Goal: Task Accomplishment & Management: Complete application form

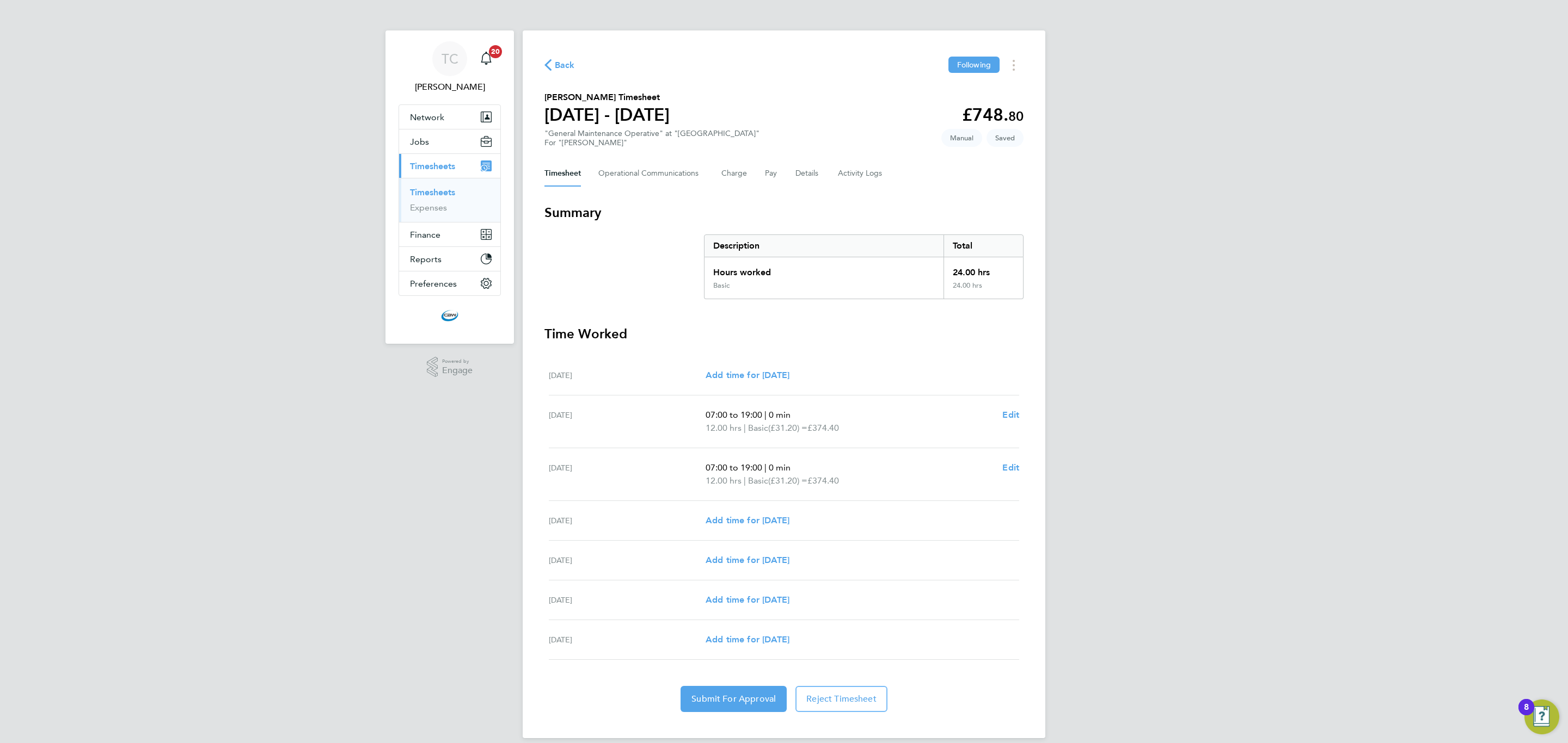
drag, startPoint x: 435, startPoint y: 194, endPoint x: 727, endPoint y: 139, distance: 297.1
click at [435, 194] on link "Timesheets" at bounding box center [432, 192] width 45 height 10
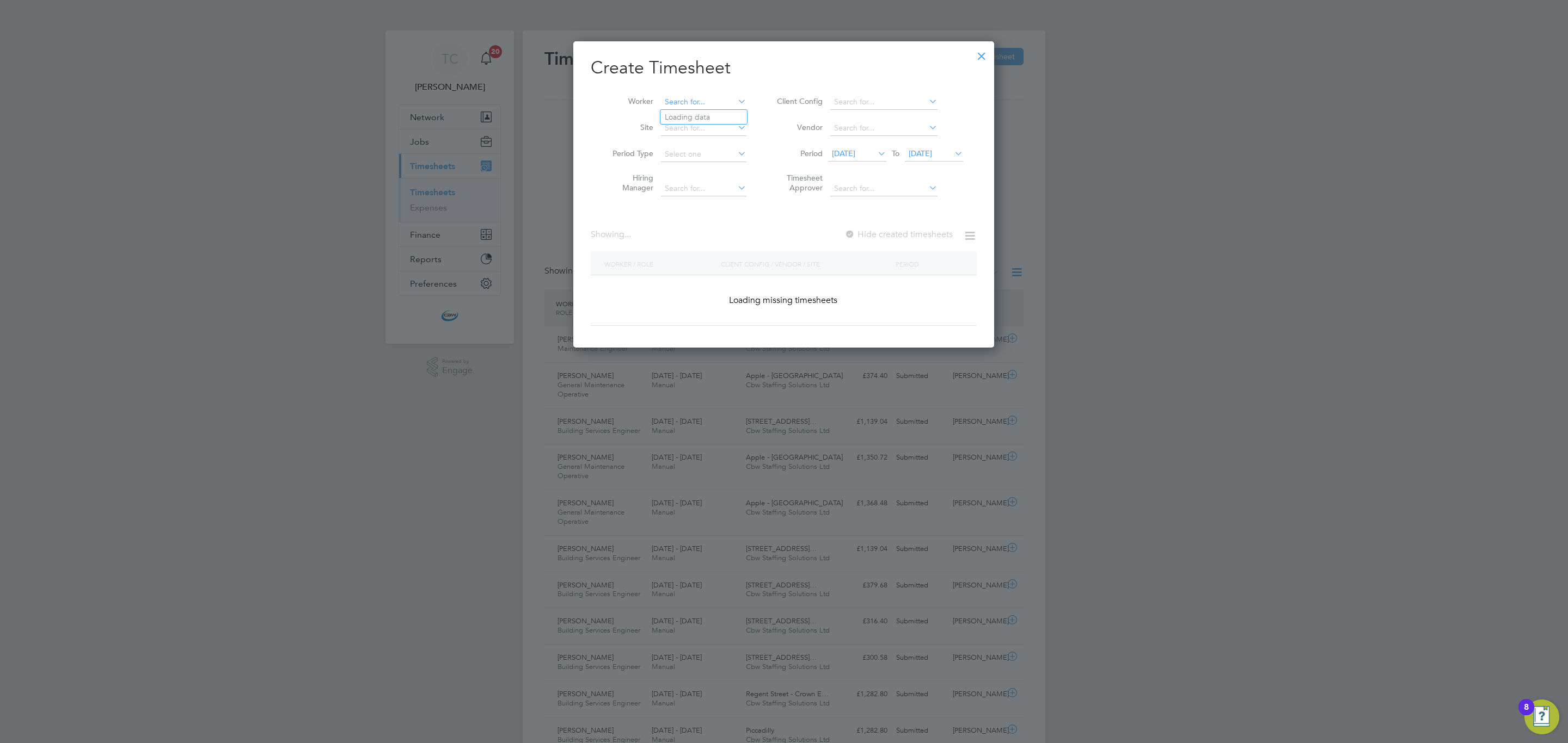
click at [703, 97] on input at bounding box center [704, 102] width 85 height 15
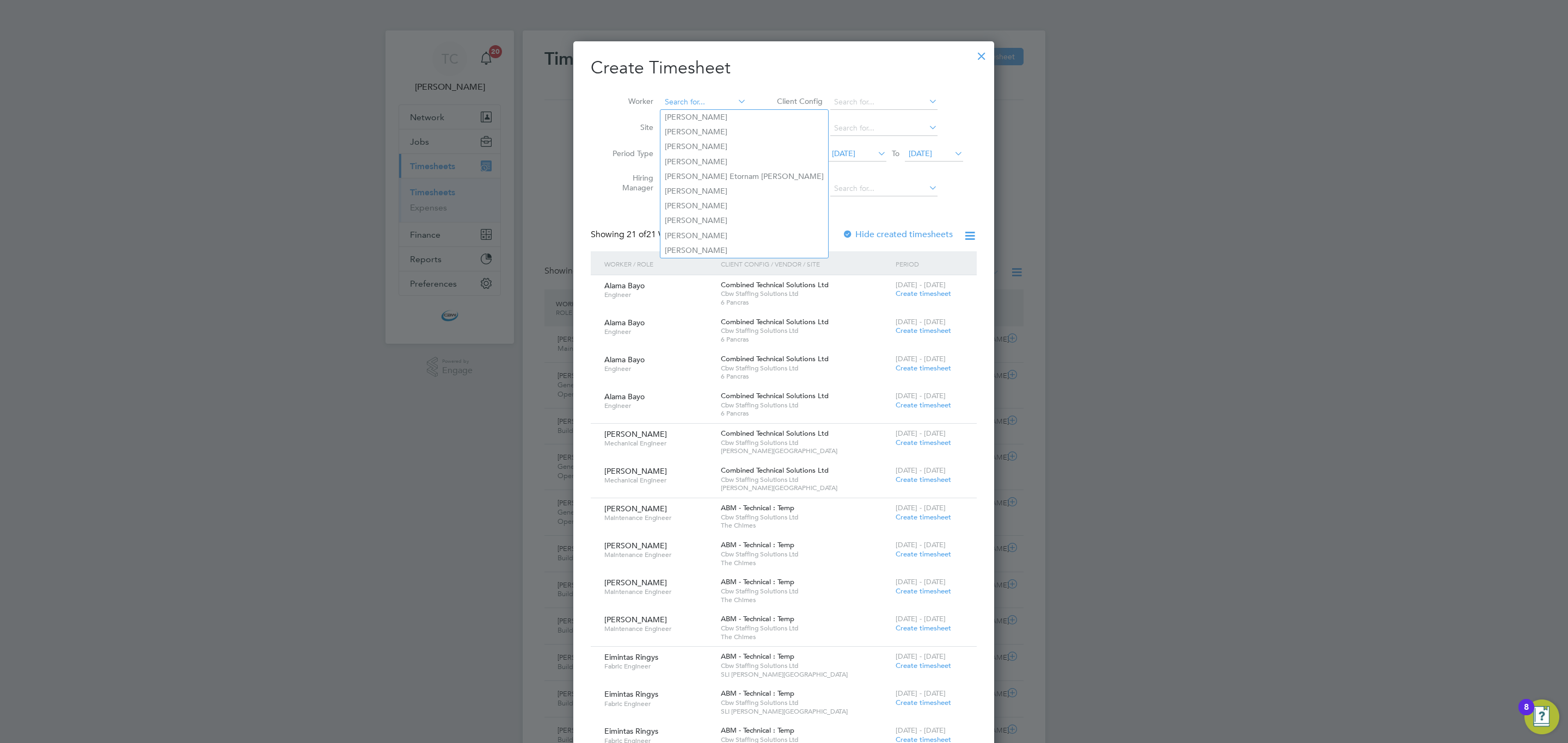
type input "y"
click at [713, 115] on li "[PERSON_NAME] ughter" at bounding box center [714, 117] width 108 height 15
type input "[PERSON_NAME]"
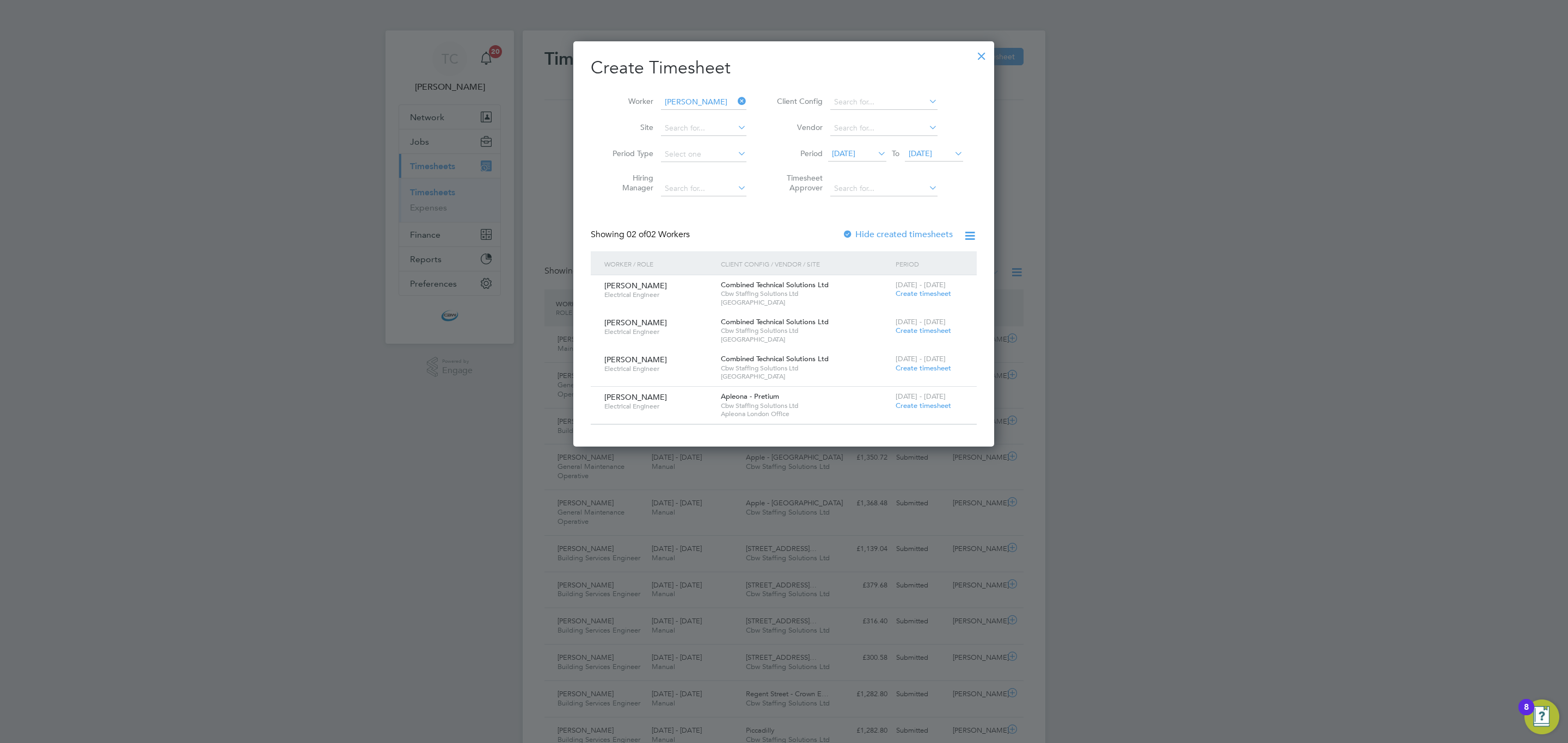
click at [850, 232] on div at bounding box center [848, 236] width 11 height 11
click at [923, 155] on span "[DATE]" at bounding box center [920, 153] width 23 height 10
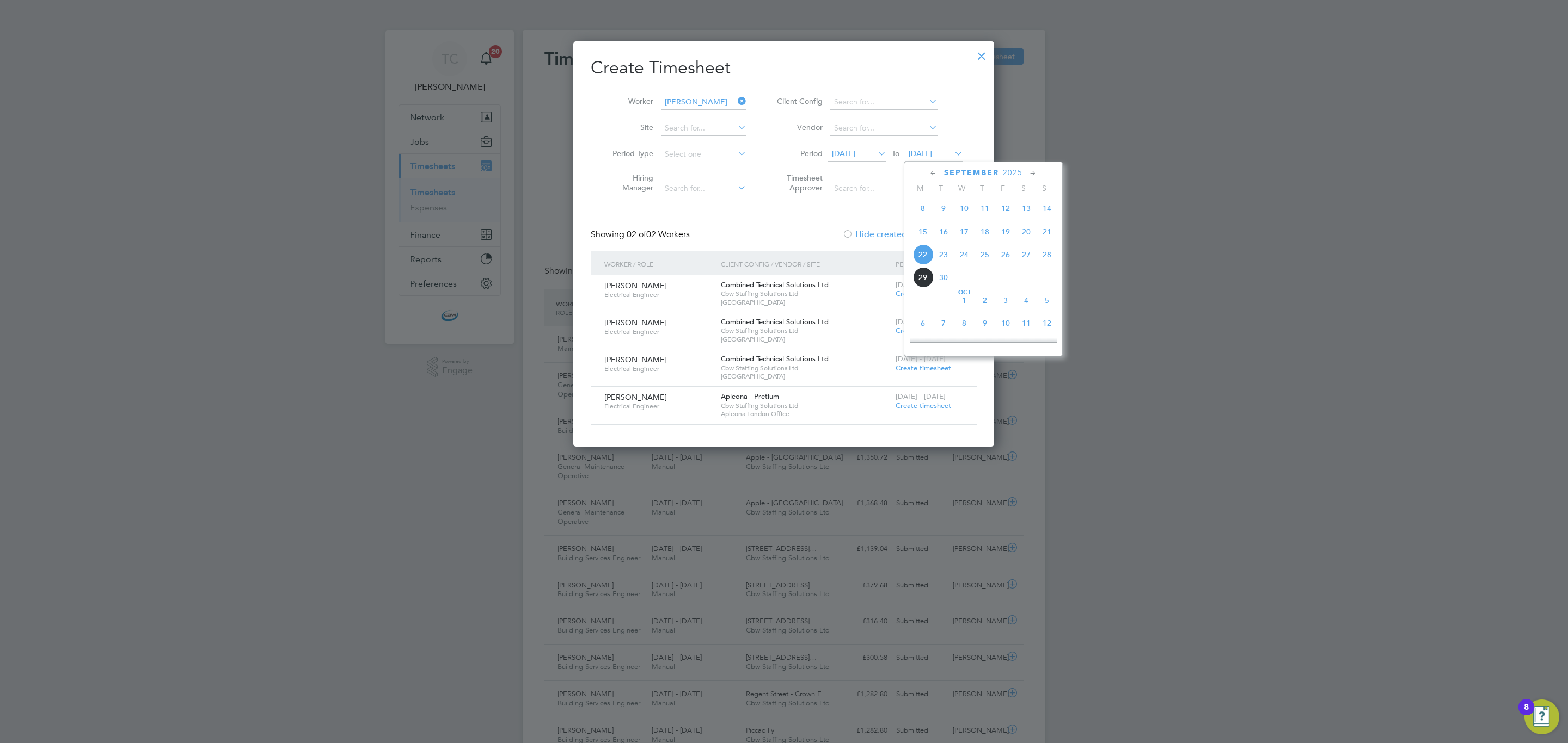
click at [1008, 302] on span "3" at bounding box center [1006, 300] width 20 height 20
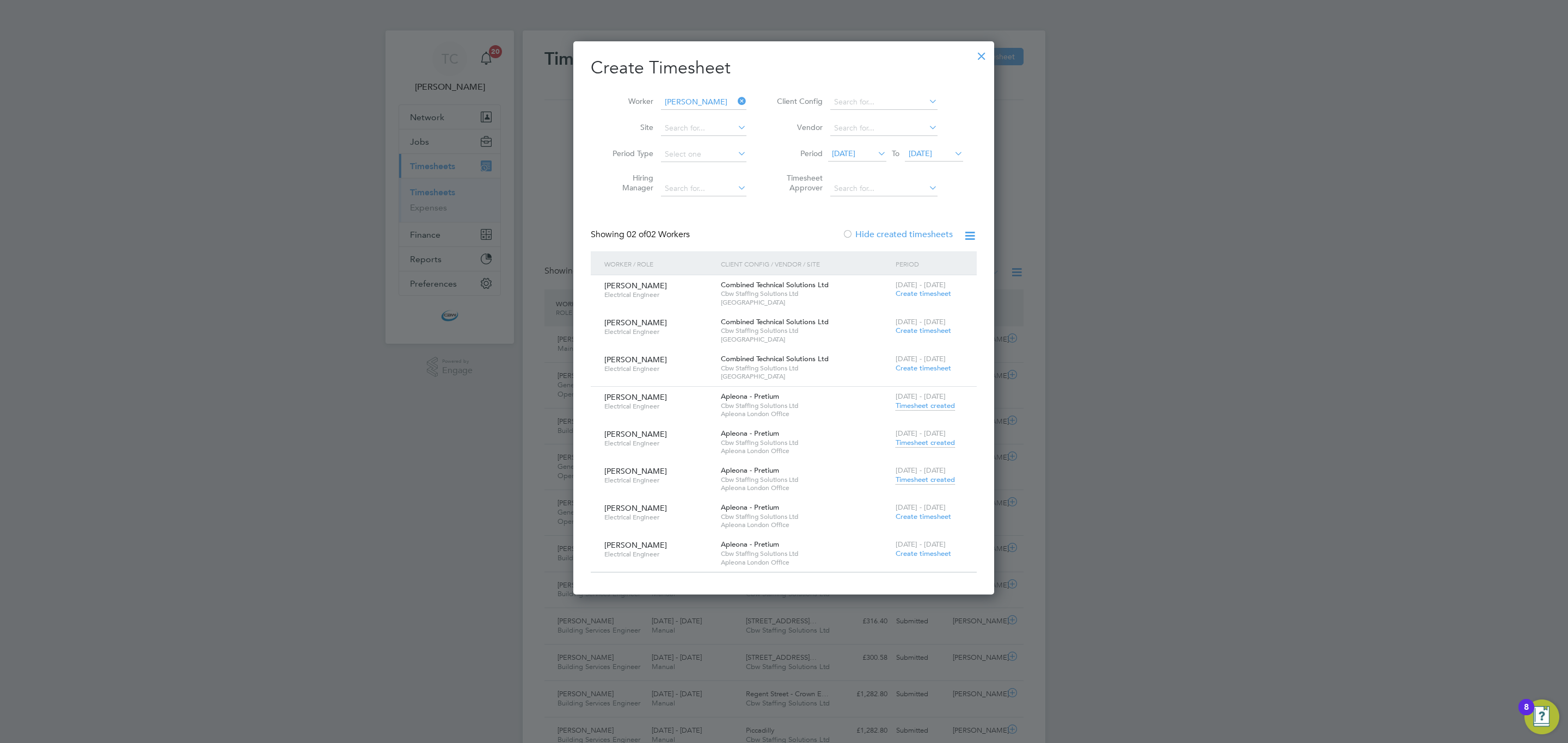
click at [930, 368] on span "Create timesheet" at bounding box center [924, 368] width 55 height 9
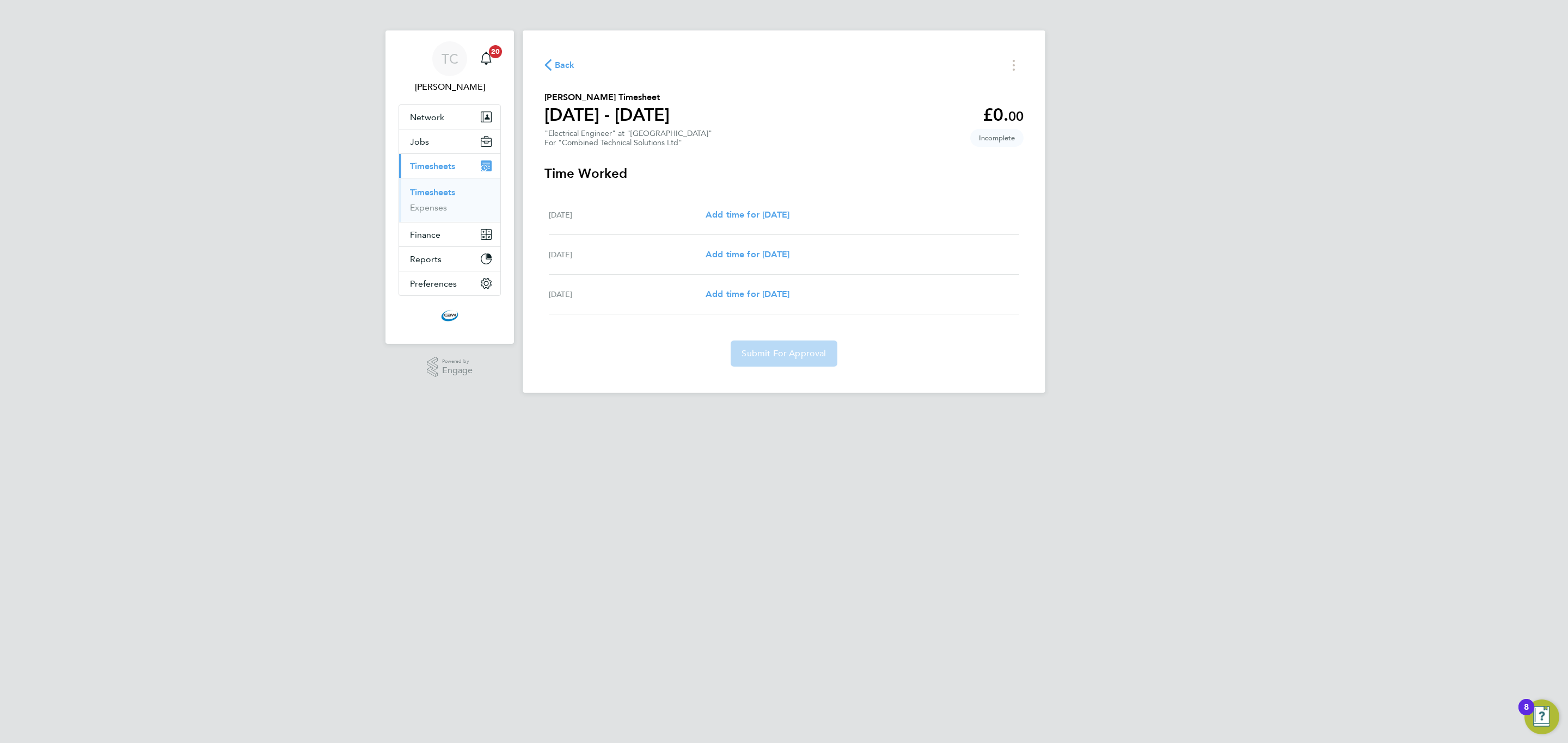
click at [545, 66] on icon "button" at bounding box center [548, 65] width 7 height 11
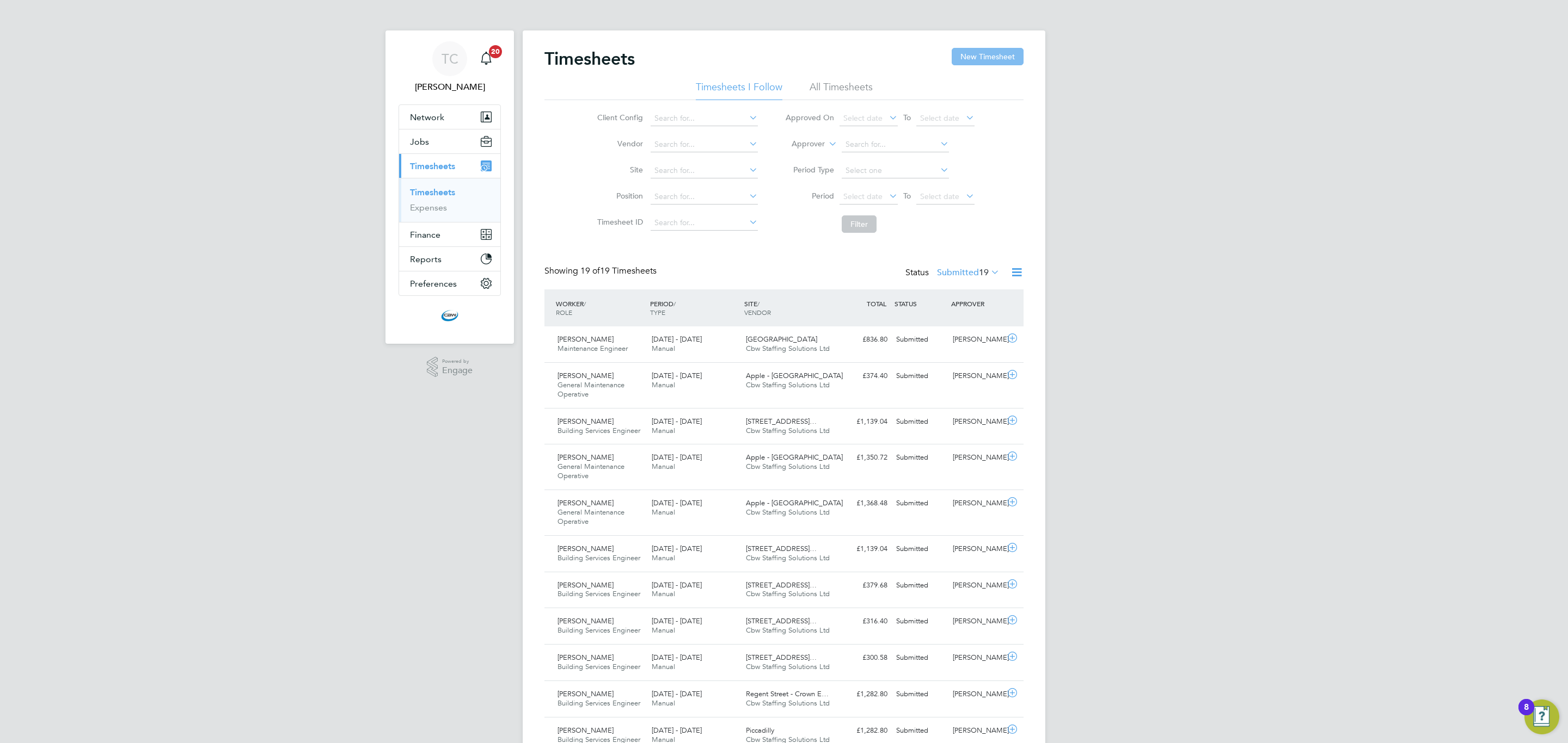
click at [1009, 53] on button "New Timesheet" at bounding box center [987, 56] width 72 height 18
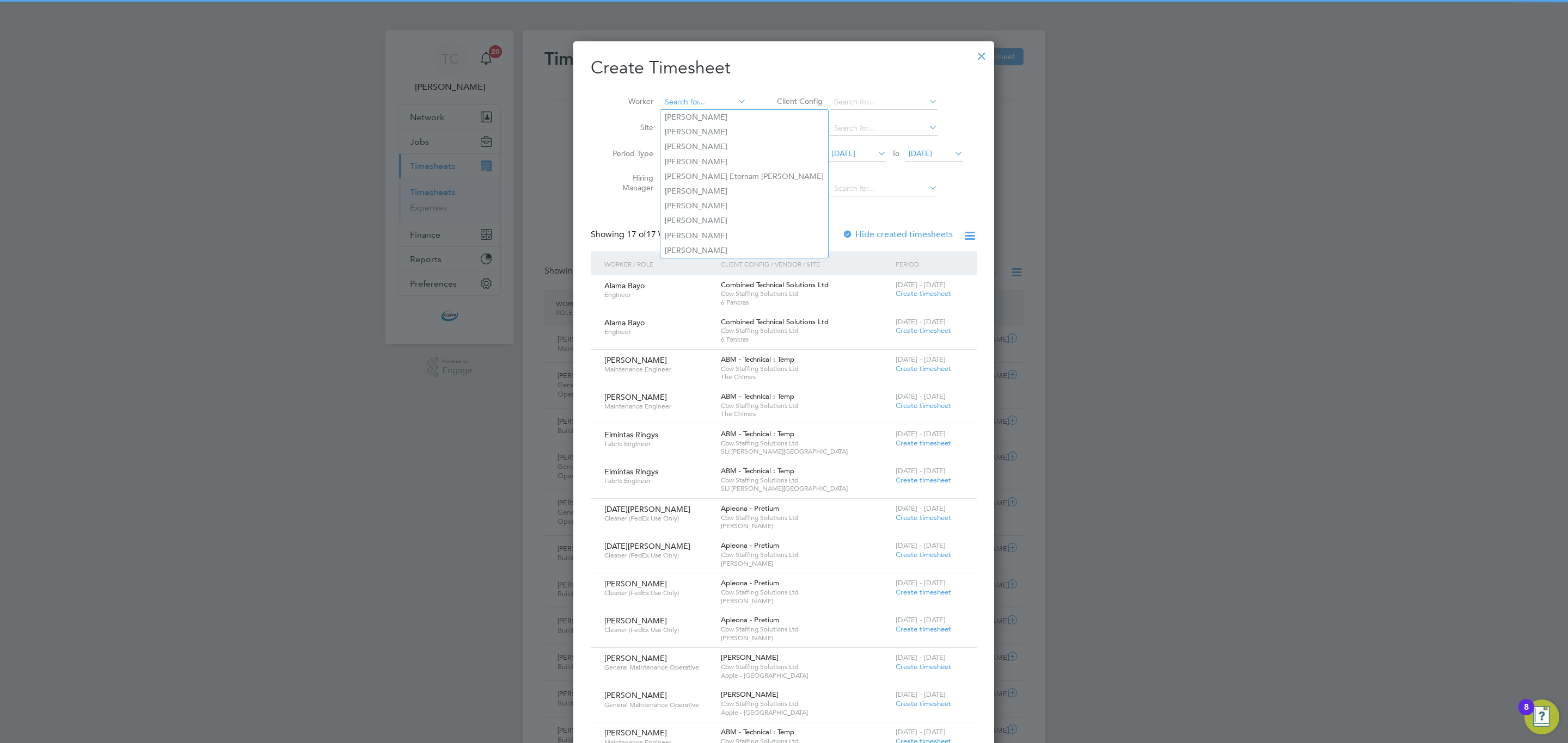
click at [690, 106] on input at bounding box center [704, 102] width 85 height 15
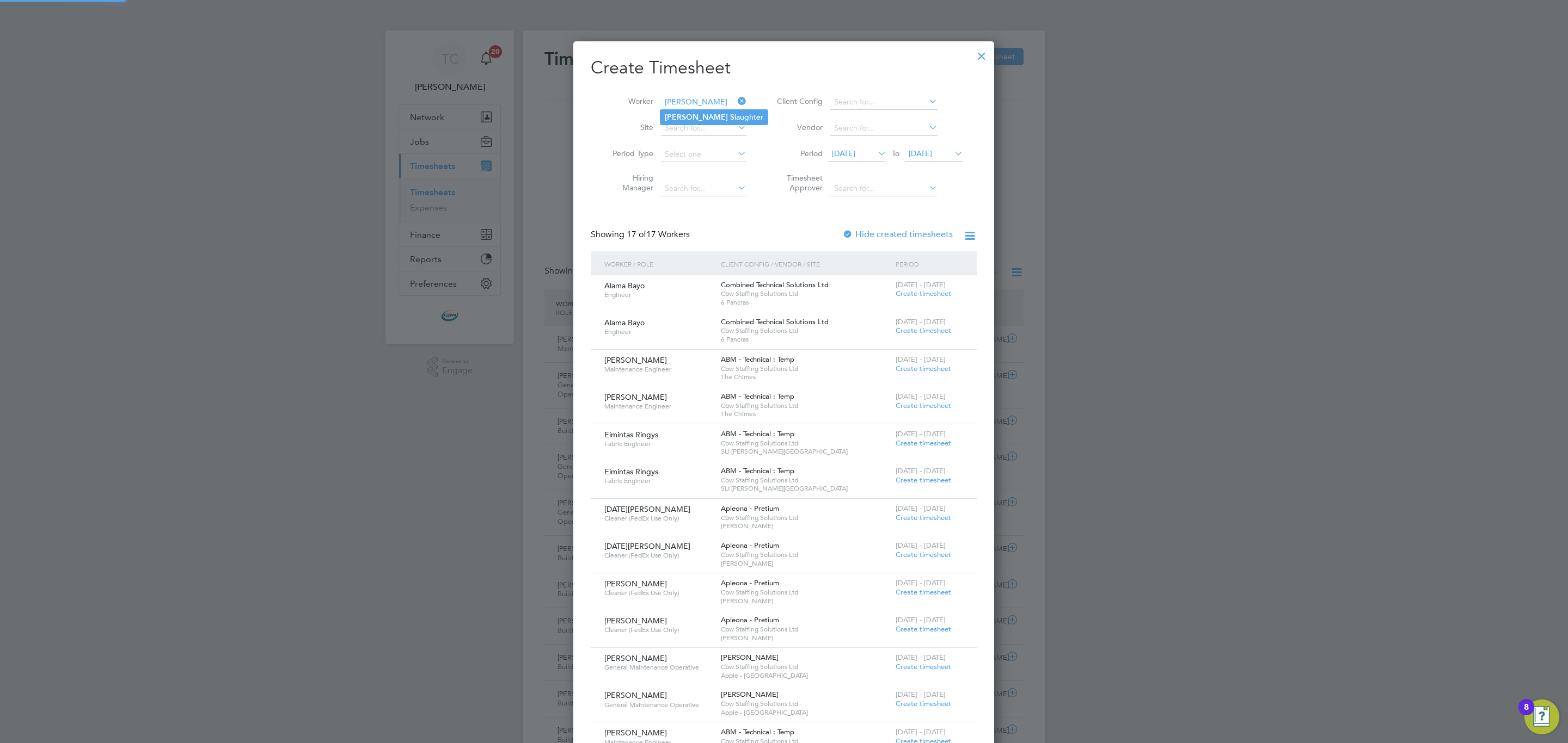
click at [691, 115] on li "[PERSON_NAME]" at bounding box center [714, 117] width 107 height 15
type input "[PERSON_NAME]"
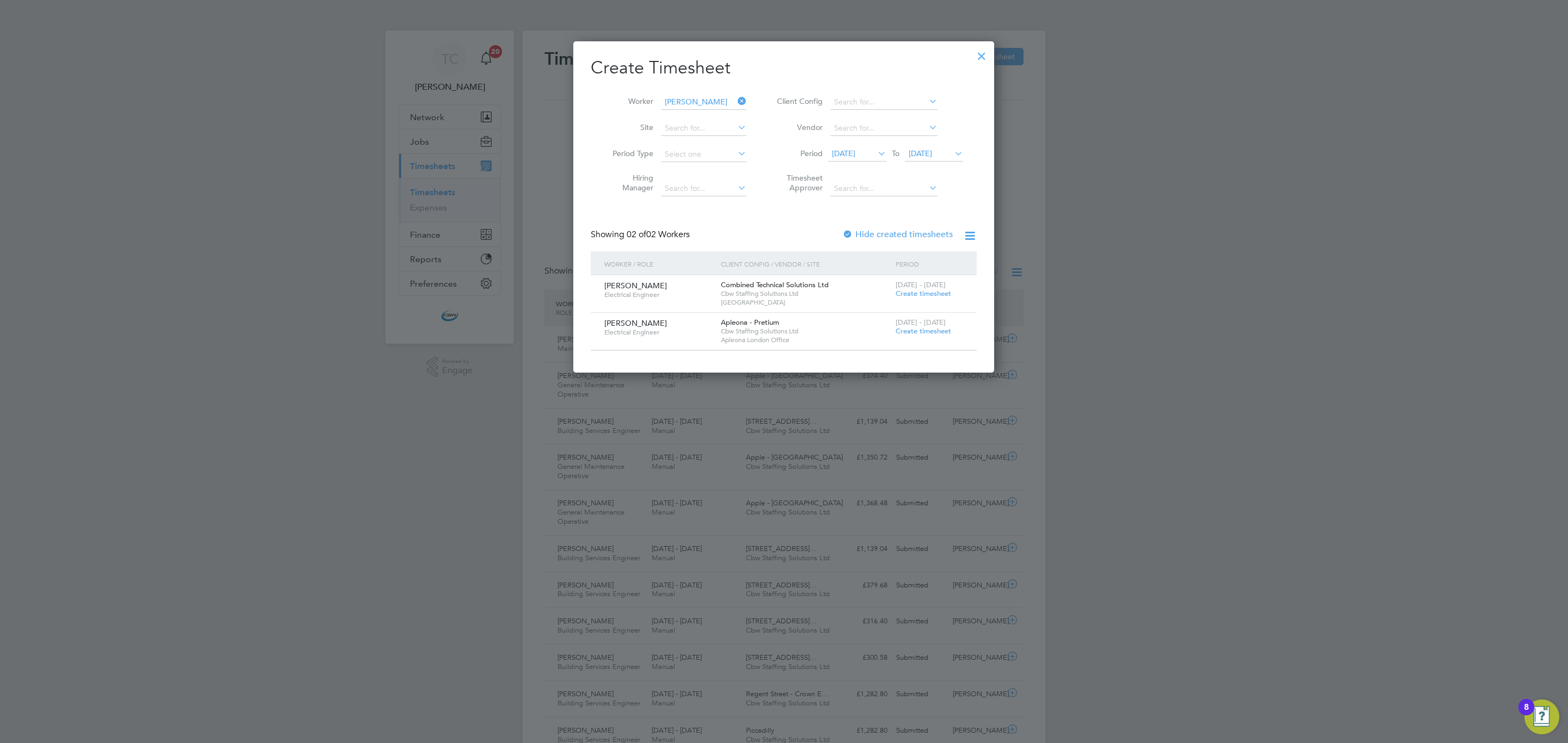
click at [904, 332] on span "Create timesheet" at bounding box center [924, 331] width 55 height 9
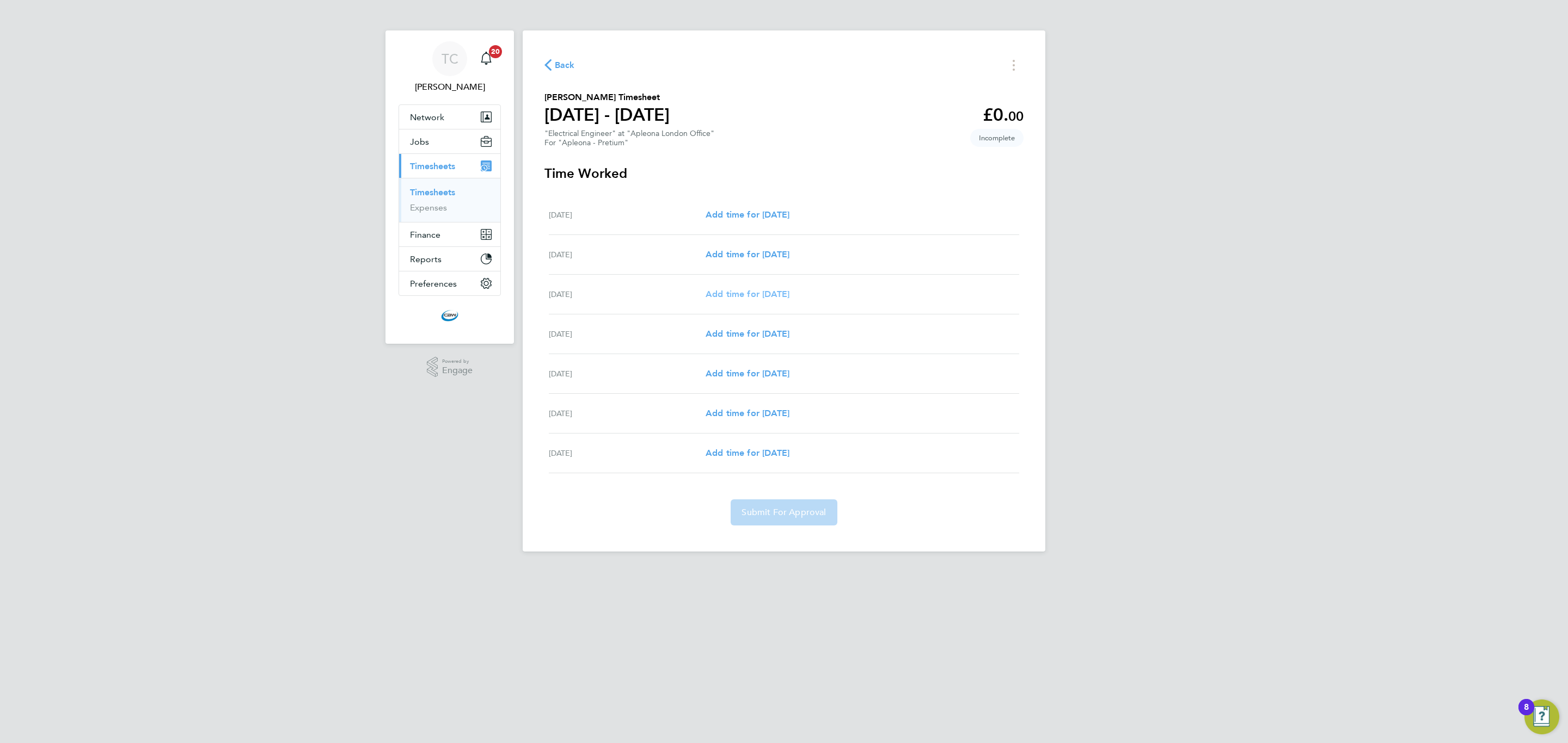
click at [768, 288] on link "Add time for [DATE]" at bounding box center [747, 295] width 84 height 13
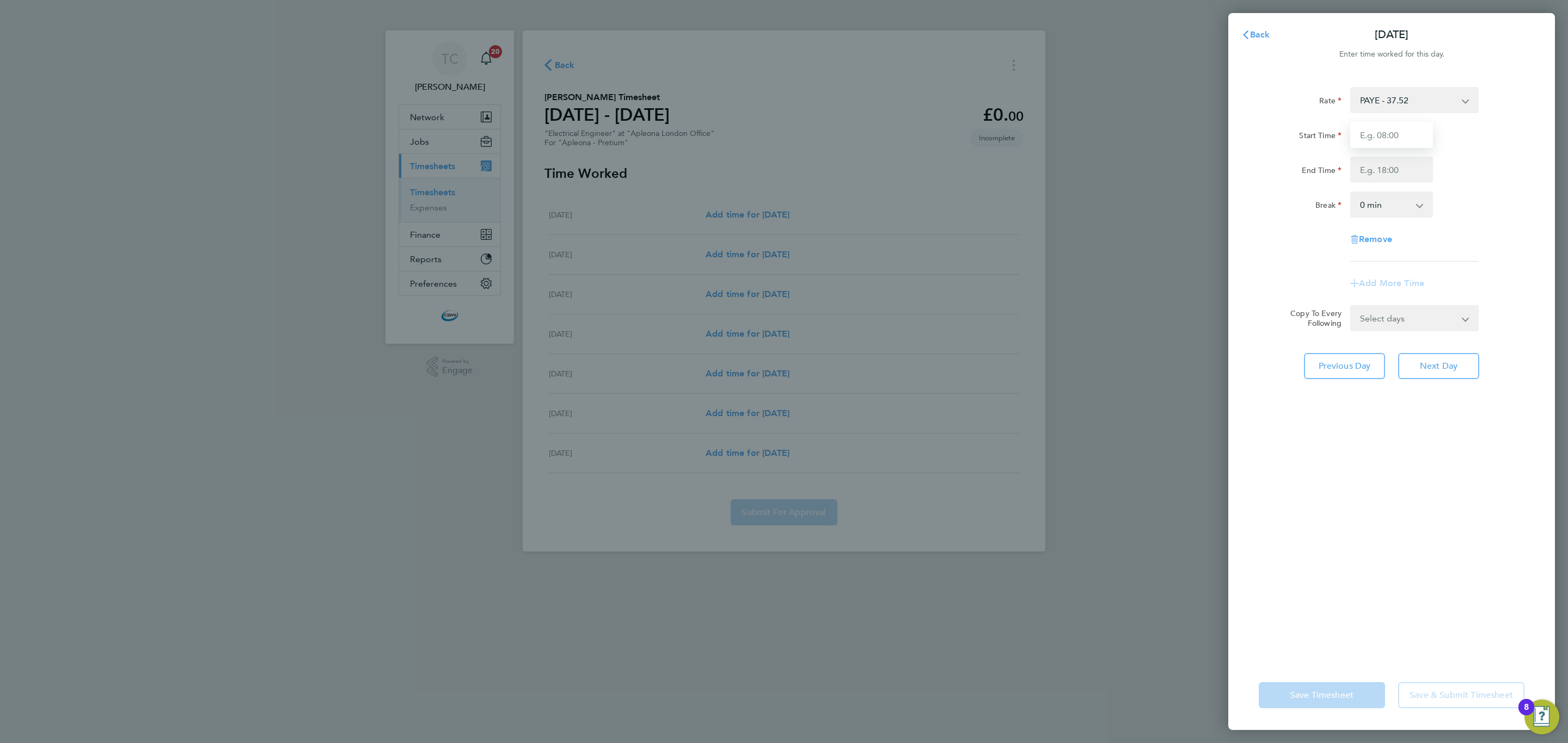
click at [1359, 140] on input "Start Time" at bounding box center [1391, 135] width 83 height 26
type input "08:00"
click at [1390, 177] on input "End Time" at bounding box center [1391, 170] width 83 height 26
type input "17:00"
click at [1383, 204] on select "0 min 15 min 30 min 45 min 60 min 75 min 90 min" at bounding box center [1385, 204] width 67 height 24
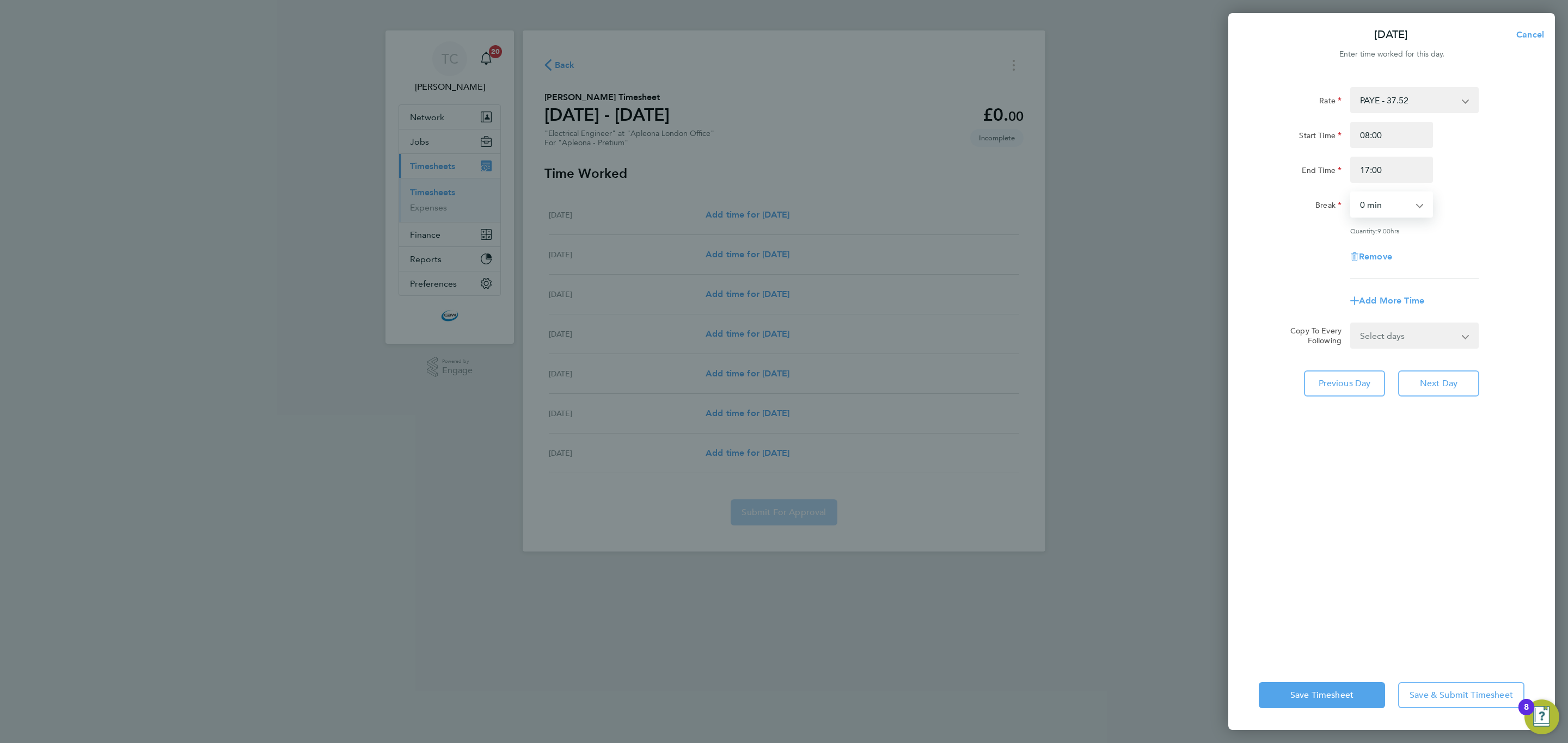
select select "60"
click at [1352, 192] on select "0 min 15 min 30 min 45 min 60 min 75 min 90 min" at bounding box center [1385, 204] width 67 height 24
drag, startPoint x: 1382, startPoint y: 332, endPoint x: 1382, endPoint y: 345, distance: 13.0
click at [1382, 332] on select "Select days Day [DATE] [DATE] [DATE] [DATE]" at bounding box center [1409, 335] width 115 height 24
select select "DAY"
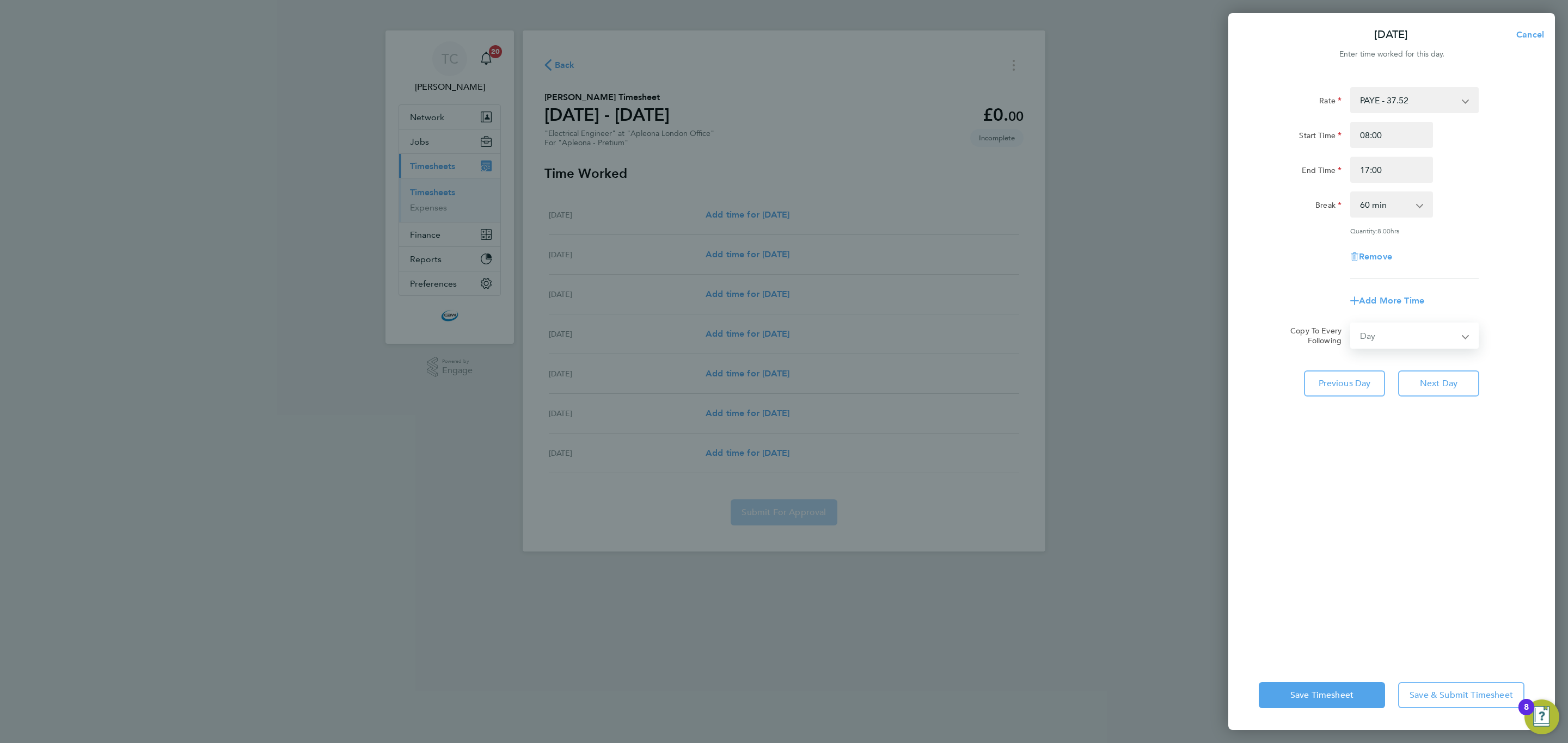
click at [1352, 323] on select "Select days Day [DATE] [DATE] [DATE] [DATE]" at bounding box center [1409, 335] width 115 height 24
select select "[DATE]"
click at [1317, 705] on button "Save Timesheet" at bounding box center [1322, 695] width 127 height 26
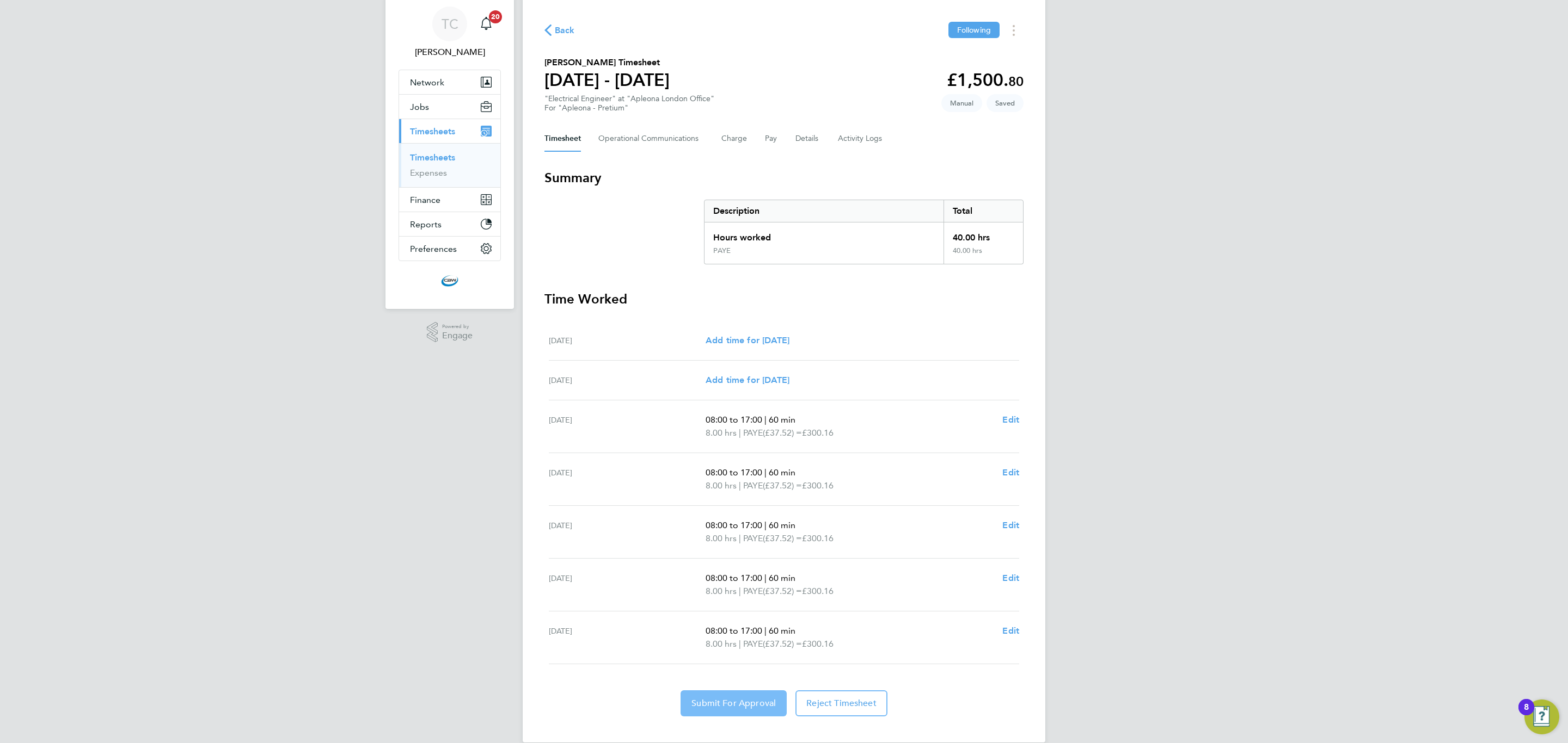
scroll to position [53, 0]
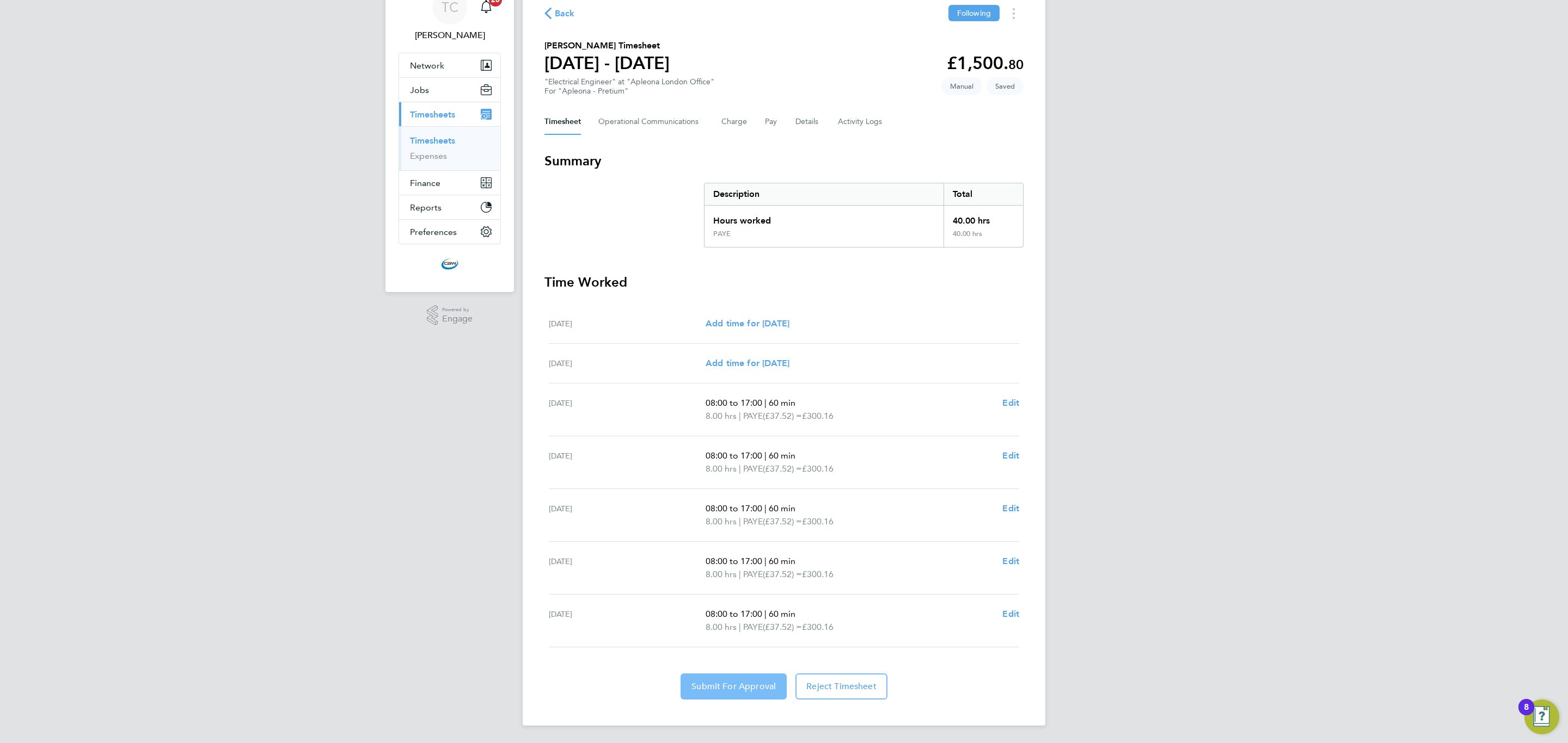
click at [717, 689] on span "Submit For Approval" at bounding box center [733, 687] width 84 height 11
